Goal: Task Accomplishment & Management: Manage account settings

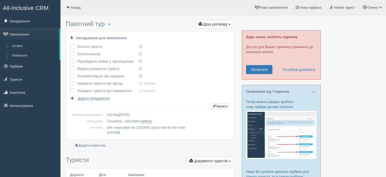
scroll to position [430, 0]
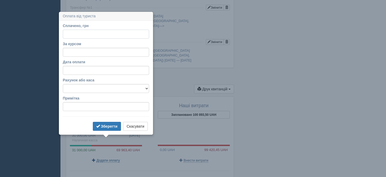
scroll to position [473, 0]
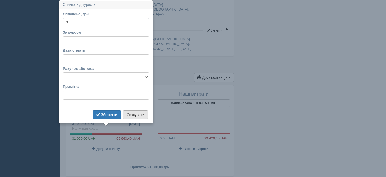
type input "7"
click at [139, 114] on button "Скасувати" at bounding box center [135, 115] width 24 height 9
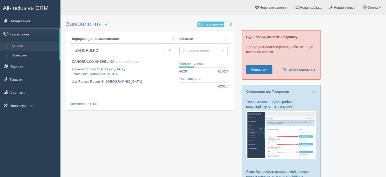
click at [90, 50] on input "ZAHORULKO" at bounding box center [118, 50] width 93 height 9
type input "shavula"
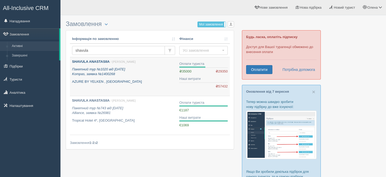
click at [88, 63] on b "SHAVULA ANASTASIIA" at bounding box center [91, 62] width 38 height 4
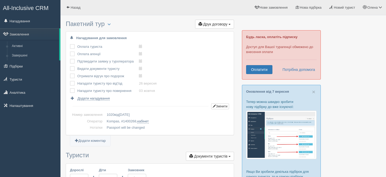
click at [146, 143] on ul "Додати коментар" at bounding box center [150, 143] width 168 height 7
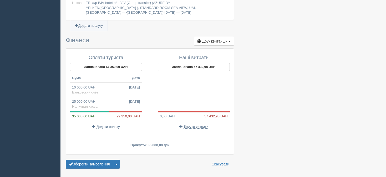
scroll to position [481, 0]
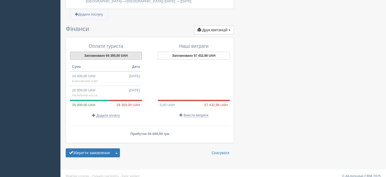
click at [118, 52] on button "Заплановано 64 350,00 UAH" at bounding box center [106, 56] width 72 height 8
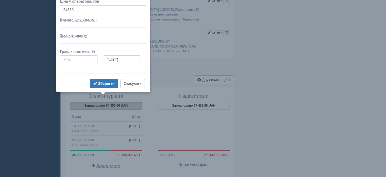
scroll to position [418, 0]
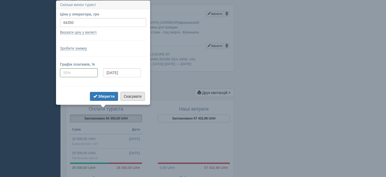
click at [134, 98] on button "Скасувати" at bounding box center [133, 96] width 24 height 9
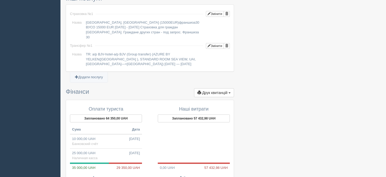
click at [125, 166] on span "29 350,00 UAH" at bounding box center [130, 168] width 26 height 5
click at [118, 115] on button "Заплановано 64 350,00 UAH" at bounding box center [106, 119] width 72 height 8
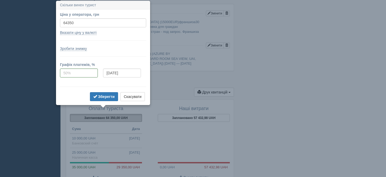
scroll to position [419, 0]
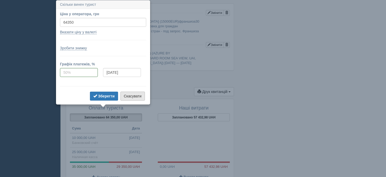
click at [138, 97] on button "Скасувати" at bounding box center [133, 96] width 24 height 9
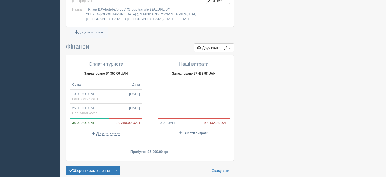
scroll to position [437, 0]
